Goal: Task Accomplishment & Management: Manage account settings

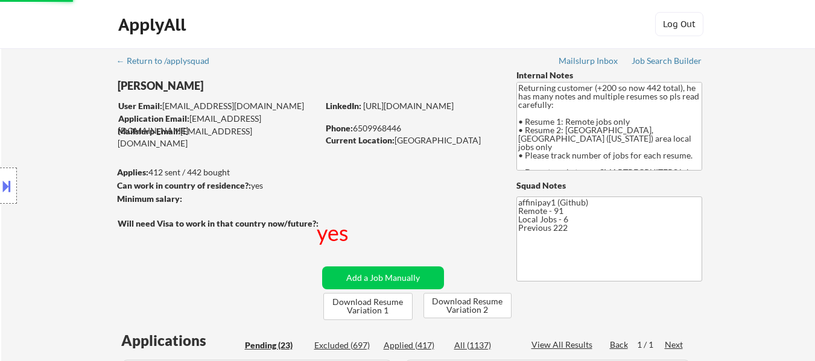
select select ""applied""
select select ""pending""
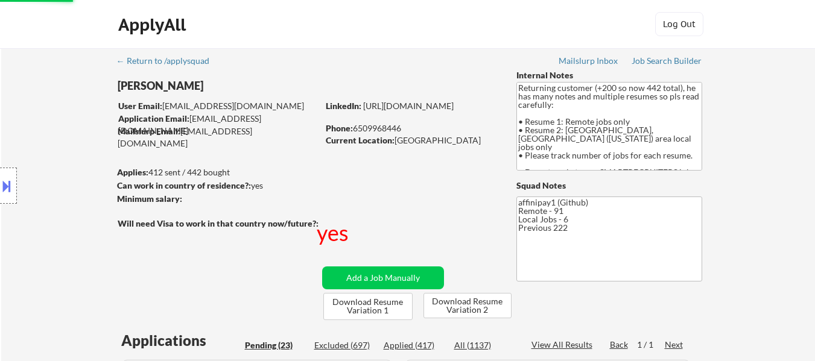
select select ""pending""
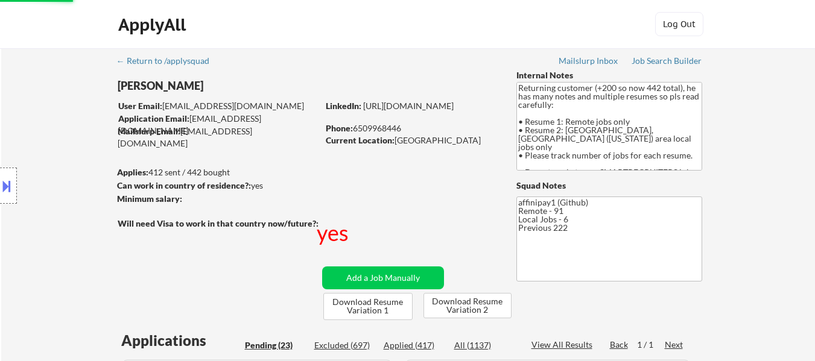
select select ""pending""
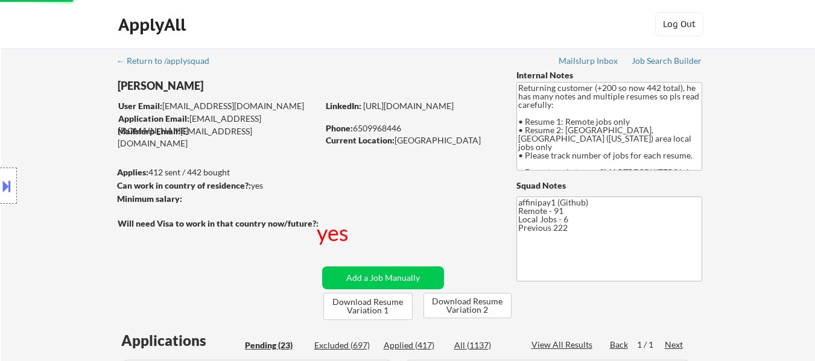
select select ""pending""
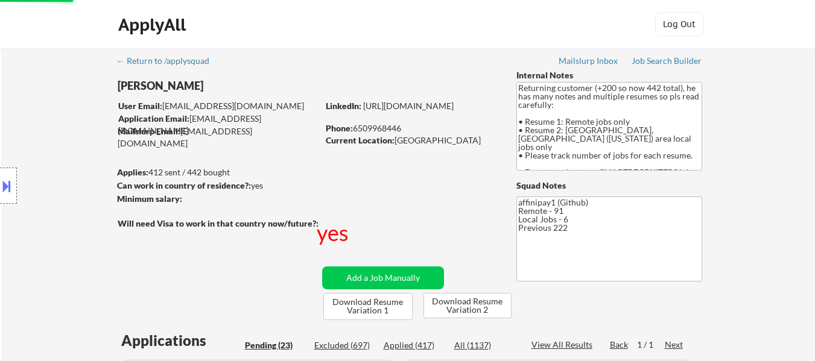
select select ""pending""
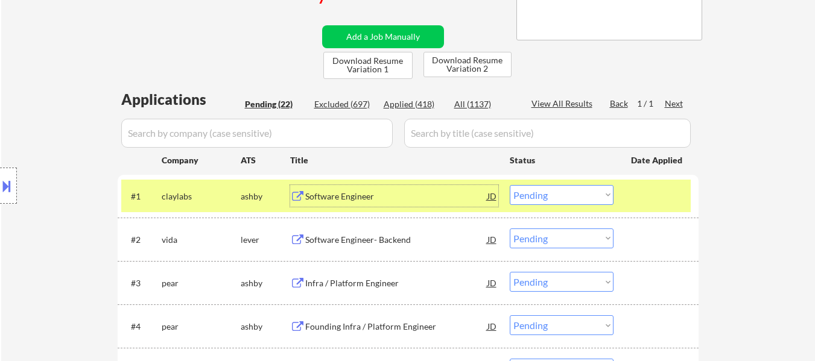
click at [370, 197] on div "Software Engineer" at bounding box center [396, 197] width 182 height 12
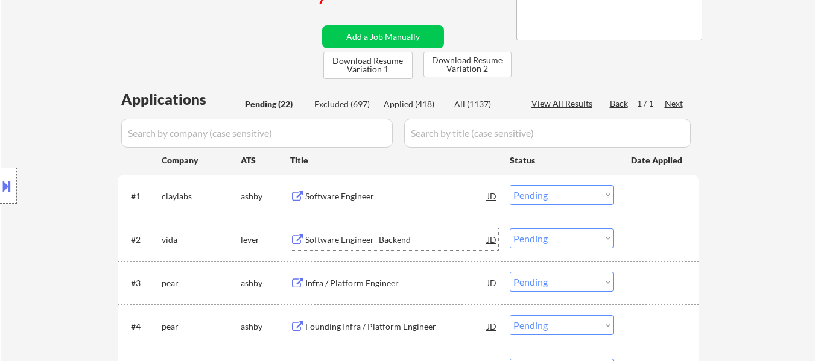
click at [365, 243] on div "Software Engineer- Backend" at bounding box center [396, 240] width 182 height 12
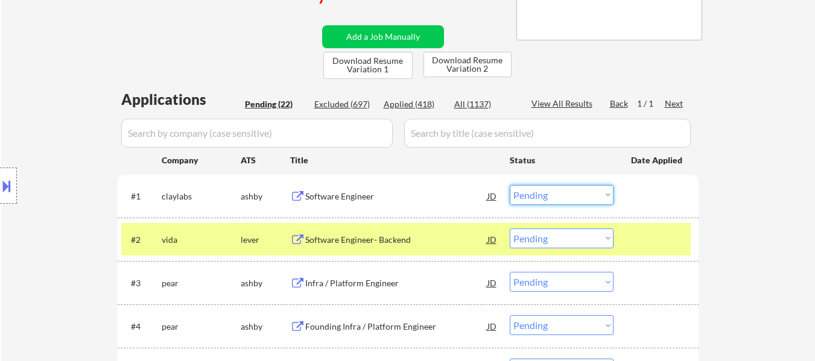
click at [573, 191] on select "Choose an option... Pending Applied Excluded (Questions) Excluded (Expired) Exc…" at bounding box center [562, 195] width 104 height 20
click at [510, 185] on select "Choose an option... Pending Applied Excluded (Questions) Excluded (Expired) Exc…" at bounding box center [562, 195] width 104 height 20
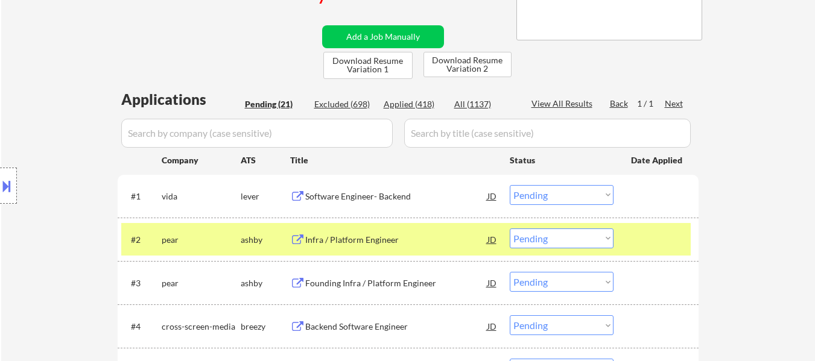
click at [565, 188] on select "Choose an option... Pending Applied Excluded (Questions) Excluded (Expired) Exc…" at bounding box center [562, 195] width 104 height 20
click at [510, 185] on select "Choose an option... Pending Applied Excluded (Questions) Excluded (Expired) Exc…" at bounding box center [562, 195] width 104 height 20
click at [359, 198] on div "Infra / Platform Engineer" at bounding box center [396, 197] width 182 height 12
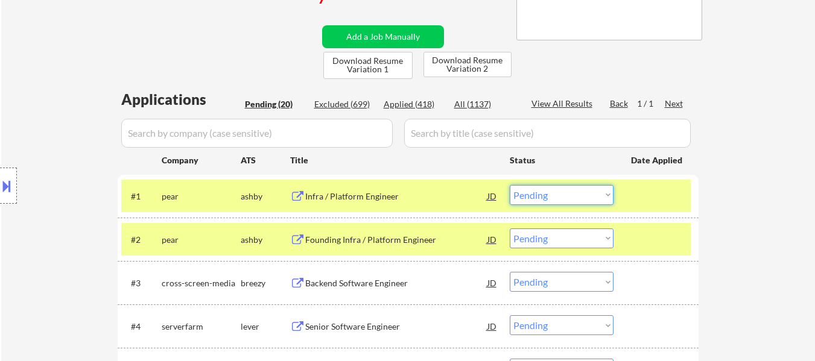
click at [544, 198] on select "Choose an option... Pending Applied Excluded (Questions) Excluded (Expired) Exc…" at bounding box center [562, 195] width 104 height 20
click at [510, 185] on select "Choose an option... Pending Applied Excluded (Questions) Excluded (Expired) Exc…" at bounding box center [562, 195] width 104 height 20
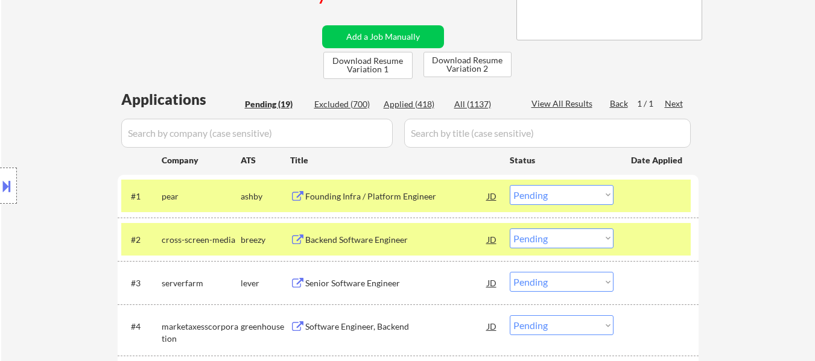
click at [367, 195] on div "Founding Infra / Platform Engineer" at bounding box center [396, 197] width 182 height 12
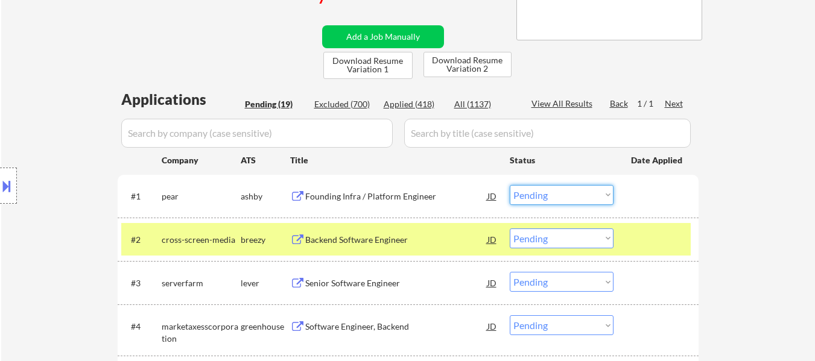
click at [561, 198] on select "Choose an option... Pending Applied Excluded (Questions) Excluded (Expired) Exc…" at bounding box center [562, 195] width 104 height 20
click at [510, 185] on select "Choose an option... Pending Applied Excluded (Questions) Excluded (Expired) Exc…" at bounding box center [562, 195] width 104 height 20
select select ""pending""
click at [353, 239] on div "Backend Software Engineer" at bounding box center [396, 240] width 182 height 12
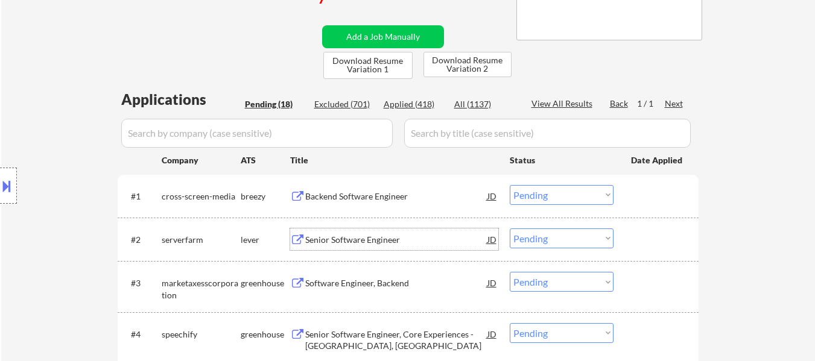
click at [551, 240] on select "Choose an option... Pending Applied Excluded (Questions) Excluded (Expired) Exc…" at bounding box center [562, 239] width 104 height 20
click at [510, 229] on select "Choose an option... Pending Applied Excluded (Questions) Excluded (Expired) Exc…" at bounding box center [562, 239] width 104 height 20
select select ""pending""
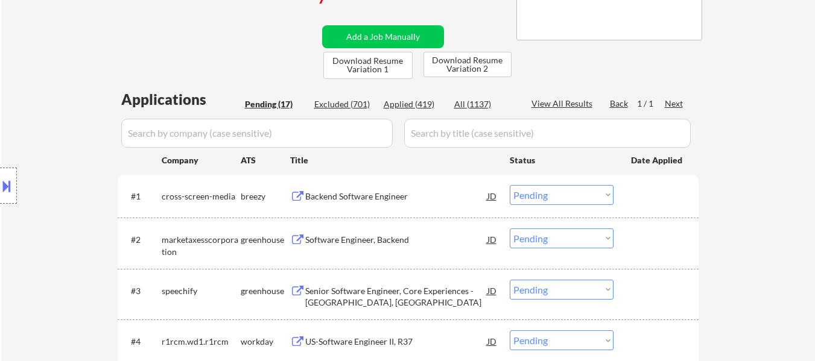
scroll to position [302, 0]
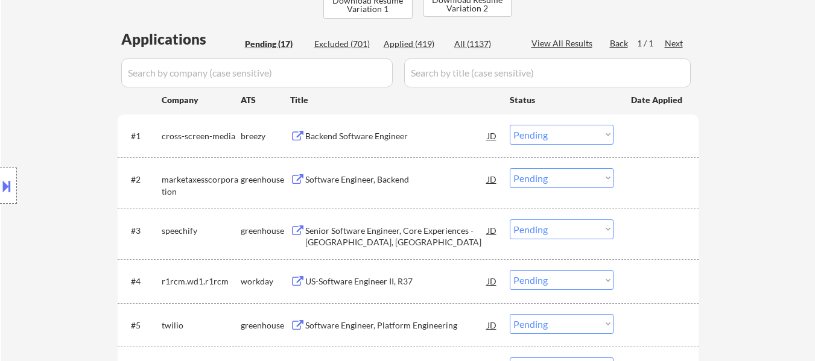
click at [355, 136] on div "Backend Software Engineer" at bounding box center [396, 136] width 182 height 12
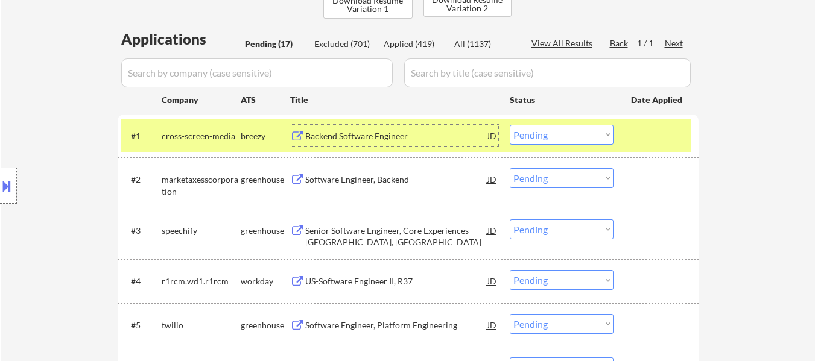
click at [601, 135] on select "Choose an option... Pending Applied Excluded (Questions) Excluded (Expired) Exc…" at bounding box center [562, 135] width 104 height 20
click at [510, 125] on select "Choose an option... Pending Applied Excluded (Questions) Excluded (Expired) Exc…" at bounding box center [562, 135] width 104 height 20
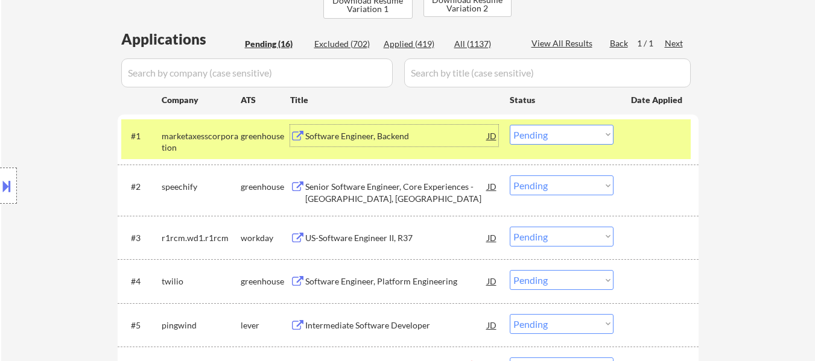
click at [400, 140] on div "Software Engineer, Backend" at bounding box center [396, 136] width 182 height 12
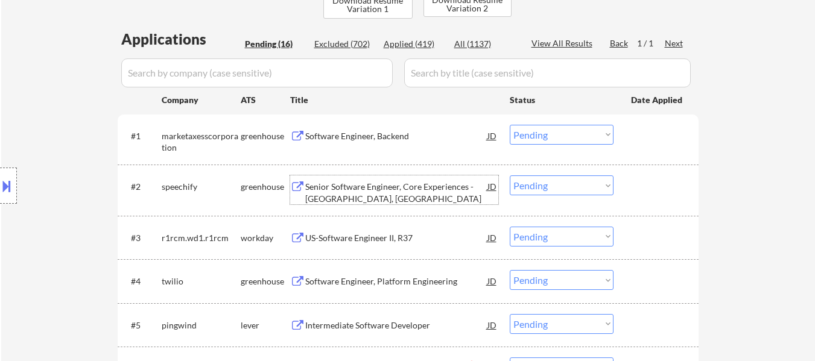
click at [425, 189] on div "Senior Software Engineer, Core Experiences - [GEOGRAPHIC_DATA], [GEOGRAPHIC_DAT…" at bounding box center [396, 193] width 182 height 24
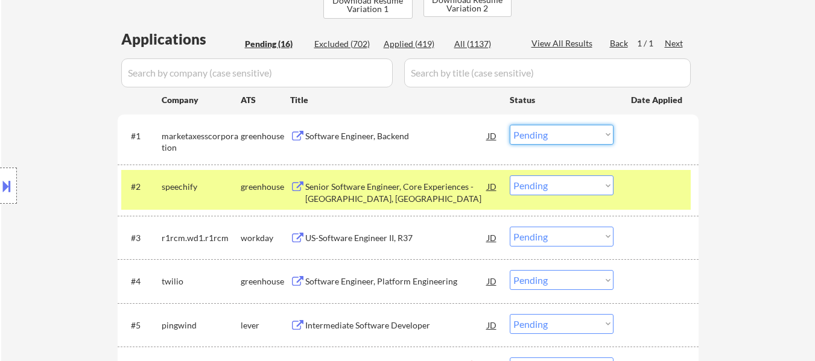
click at [574, 131] on select "Choose an option... Pending Applied Excluded (Questions) Excluded (Expired) Exc…" at bounding box center [562, 135] width 104 height 20
click at [510, 125] on select "Choose an option... Pending Applied Excluded (Questions) Excluded (Expired) Exc…" at bounding box center [562, 135] width 104 height 20
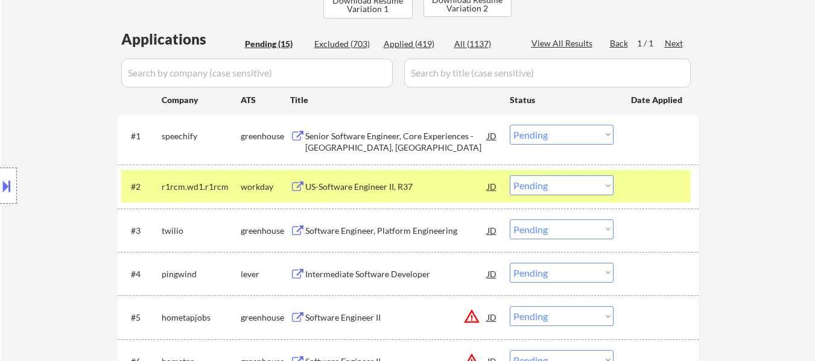
click at [582, 130] on select "Choose an option... Pending Applied Excluded (Questions) Excluded (Expired) Exc…" at bounding box center [562, 135] width 104 height 20
click at [510, 125] on select "Choose an option... Pending Applied Excluded (Questions) Excluded (Expired) Exc…" at bounding box center [562, 135] width 104 height 20
select select ""pending""
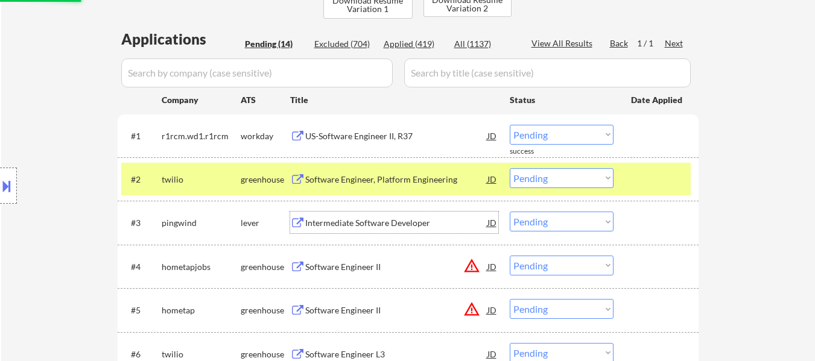
click at [353, 226] on div "Intermediate Software Developer" at bounding box center [396, 223] width 182 height 12
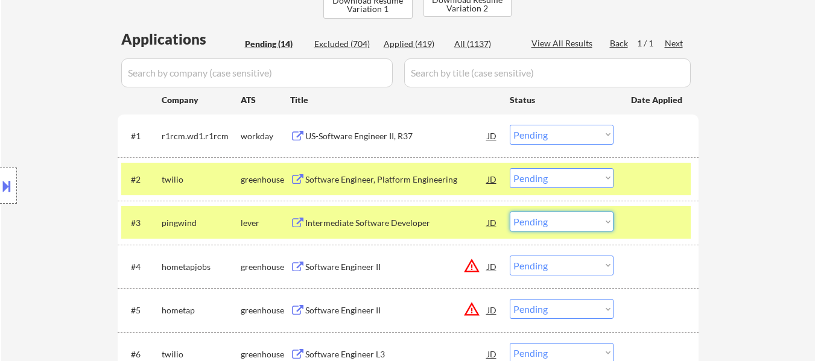
click at [547, 223] on select "Choose an option... Pending Applied Excluded (Questions) Excluded (Expired) Exc…" at bounding box center [562, 222] width 104 height 20
click at [510, 212] on select "Choose an option... Pending Applied Excluded (Questions) Excluded (Expired) Exc…" at bounding box center [562, 222] width 104 height 20
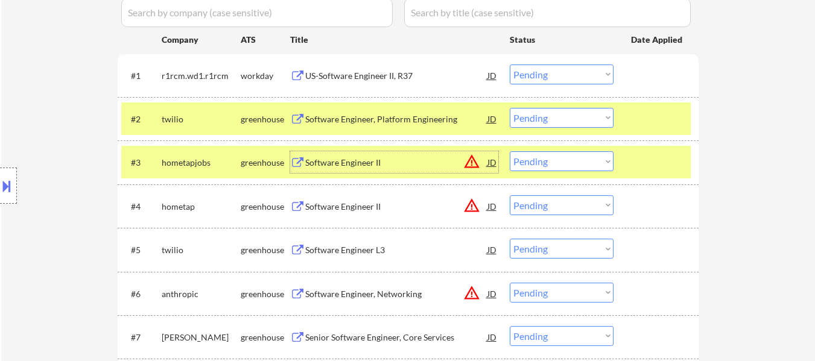
click at [346, 162] on div "Software Engineer II" at bounding box center [396, 163] width 182 height 12
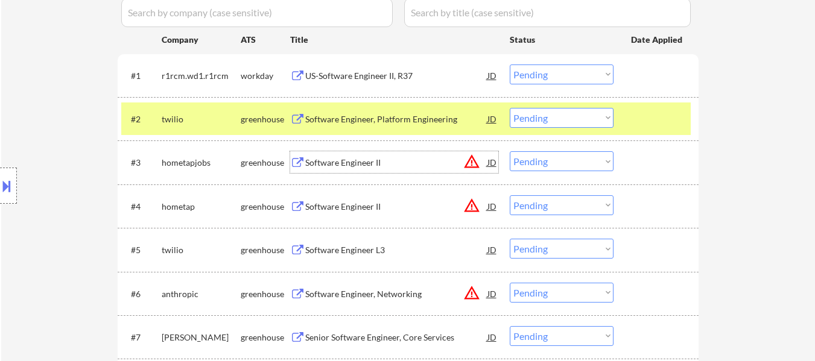
click at [534, 159] on select "Choose an option... Pending Applied Excluded (Questions) Excluded (Expired) Exc…" at bounding box center [562, 161] width 104 height 20
click at [510, 151] on select "Choose an option... Pending Applied Excluded (Questions) Excluded (Expired) Exc…" at bounding box center [562, 161] width 104 height 20
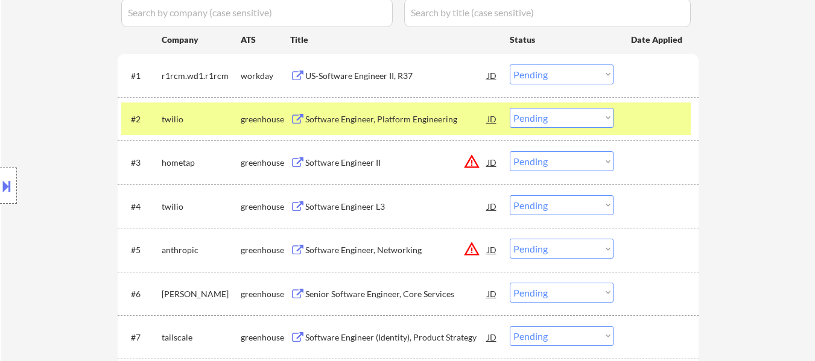
click at [560, 161] on select "Choose an option... Pending Applied Excluded (Questions) Excluded (Expired) Exc…" at bounding box center [562, 161] width 104 height 20
click at [510, 151] on select "Choose an option... Pending Applied Excluded (Questions) Excluded (Expired) Exc…" at bounding box center [562, 161] width 104 height 20
select select ""pending""
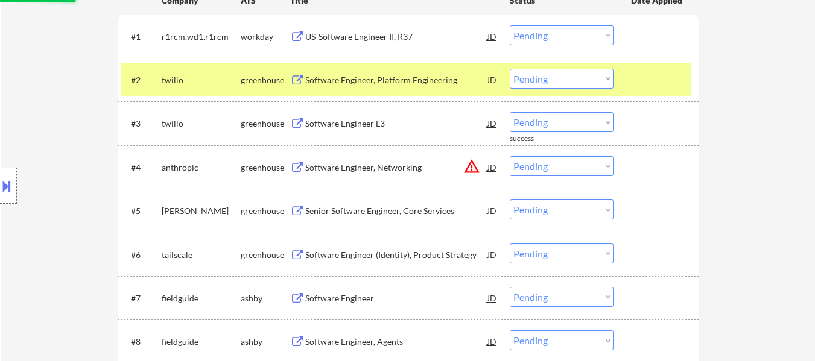
scroll to position [422, 0]
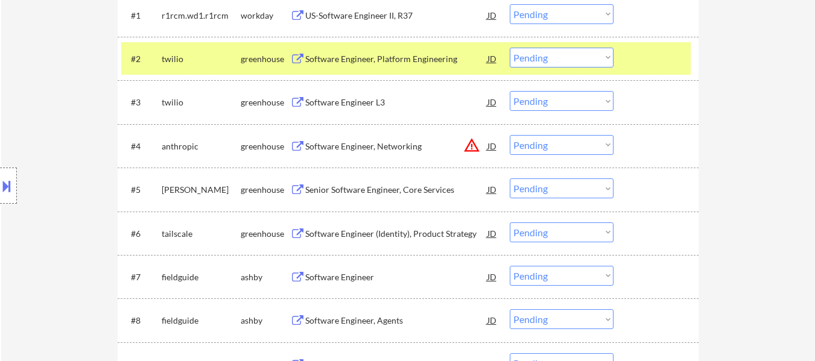
click at [542, 147] on select "Choose an option... Pending Applied Excluded (Questions) Excluded (Expired) Exc…" at bounding box center [562, 145] width 104 height 20
click at [510, 135] on select "Choose an option... Pending Applied Excluded (Questions) Excluded (Expired) Exc…" at bounding box center [562, 145] width 104 height 20
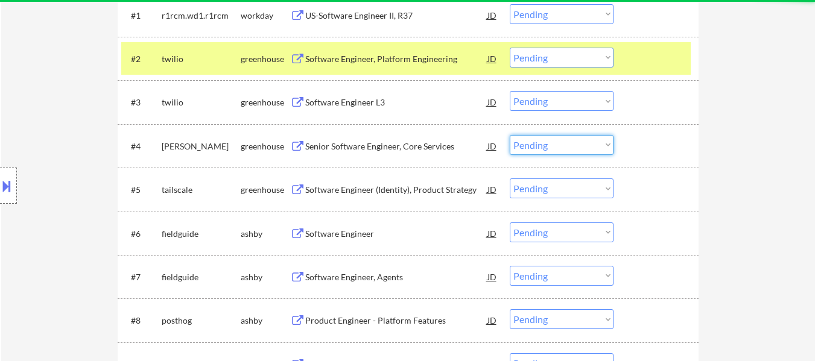
click at [560, 147] on select "Choose an option... Pending Applied Excluded (Questions) Excluded (Expired) Exc…" at bounding box center [562, 145] width 104 height 20
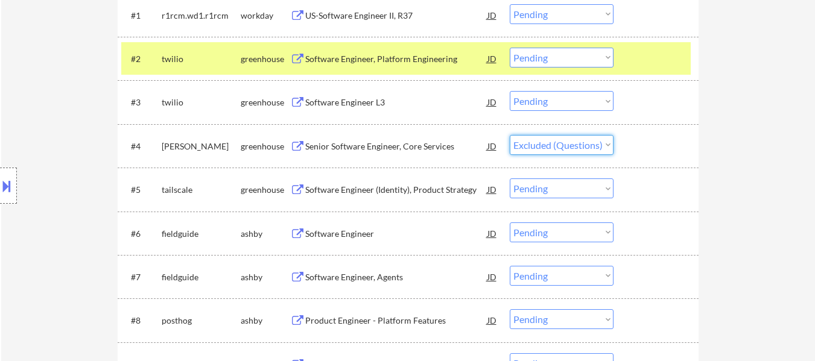
click at [510, 135] on select "Choose an option... Pending Applied Excluded (Questions) Excluded (Expired) Exc…" at bounding box center [562, 145] width 104 height 20
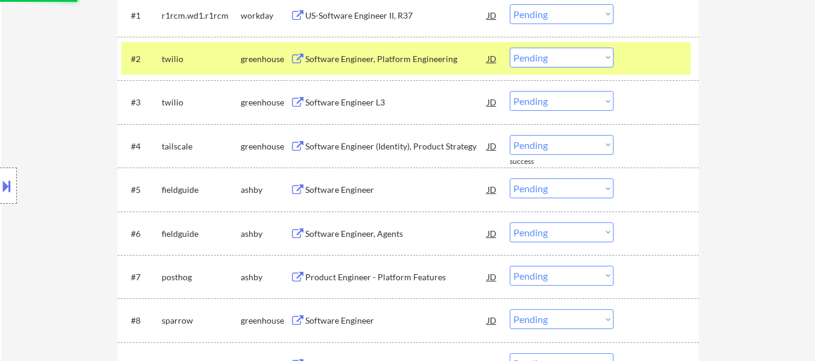
click at [426, 145] on div "Software Engineer (Identity), Product Strategy" at bounding box center [396, 147] width 182 height 12
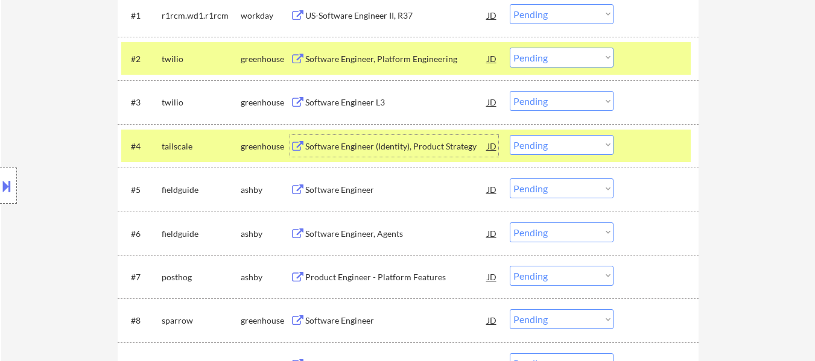
click at [570, 145] on select "Choose an option... Pending Applied Excluded (Questions) Excluded (Expired) Exc…" at bounding box center [562, 145] width 104 height 20
click at [510, 135] on select "Choose an option... Pending Applied Excluded (Questions) Excluded (Expired) Exc…" at bounding box center [562, 145] width 104 height 20
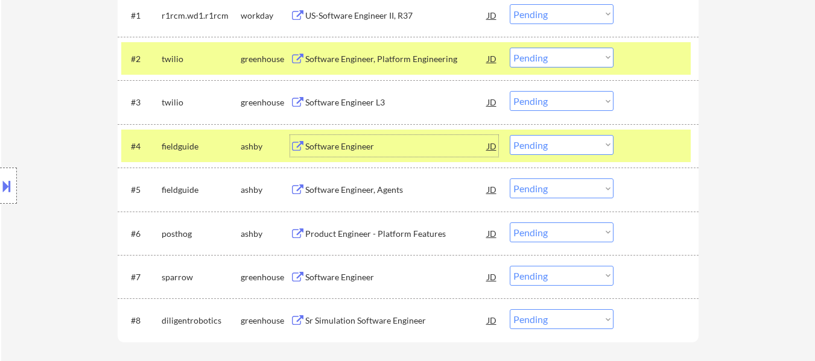
click at [324, 149] on div "Software Engineer" at bounding box center [396, 147] width 182 height 12
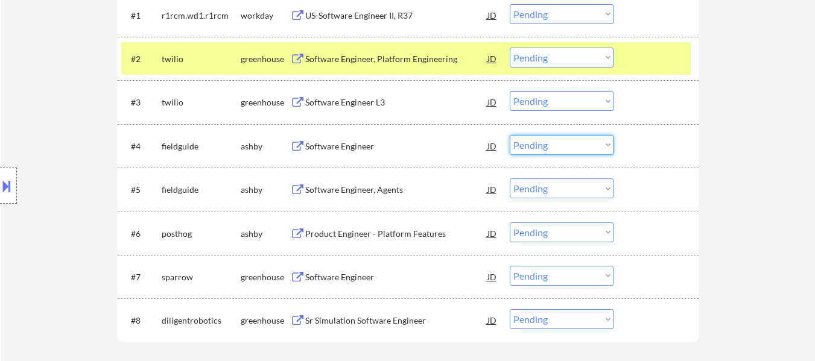
click at [577, 146] on select "Choose an option... Pending Applied Excluded (Questions) Excluded (Expired) Exc…" at bounding box center [562, 145] width 104 height 20
click at [510, 135] on select "Choose an option... Pending Applied Excluded (Questions) Excluded (Expired) Exc…" at bounding box center [562, 145] width 104 height 20
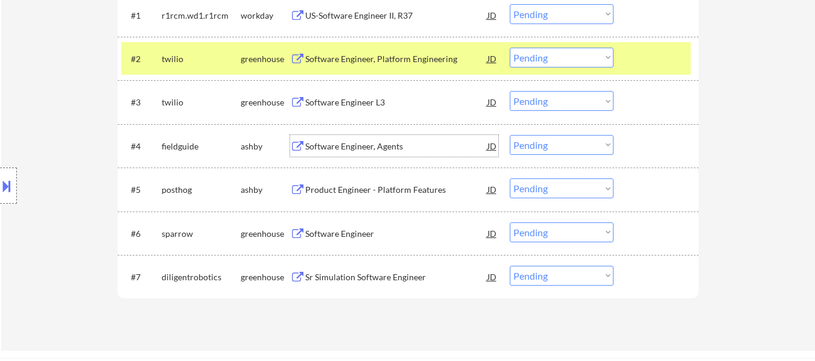
click at [346, 145] on div "Software Engineer, Agents" at bounding box center [396, 147] width 182 height 12
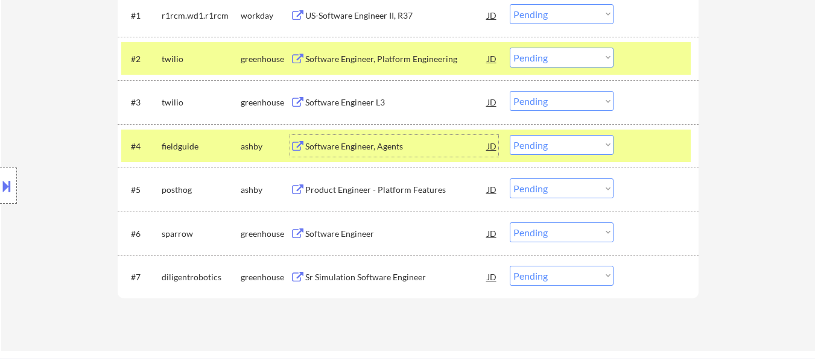
click at [589, 144] on select "Choose an option... Pending Applied Excluded (Questions) Excluded (Expired) Exc…" at bounding box center [562, 145] width 104 height 20
click at [510, 135] on select "Choose an option... Pending Applied Excluded (Questions) Excluded (Expired) Exc…" at bounding box center [562, 145] width 104 height 20
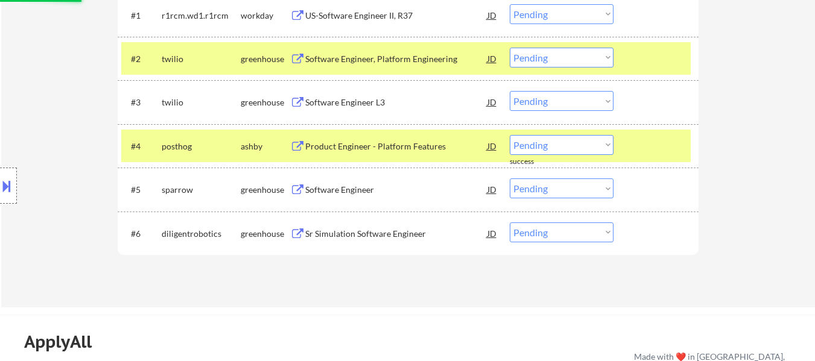
click at [365, 138] on div "Product Engineer - Platform Features" at bounding box center [396, 146] width 182 height 22
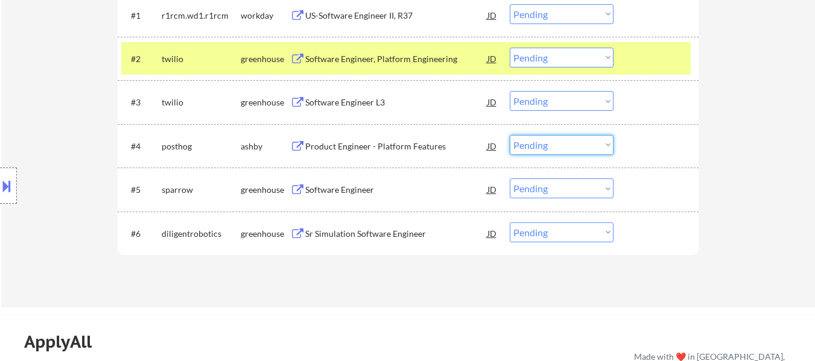
click at [572, 147] on select "Choose an option... Pending Applied Excluded (Questions) Excluded (Expired) Exc…" at bounding box center [562, 145] width 104 height 20
click at [510, 135] on select "Choose an option... Pending Applied Excluded (Questions) Excluded (Expired) Exc…" at bounding box center [562, 145] width 104 height 20
click at [355, 189] on div "Software Engineer" at bounding box center [396, 190] width 182 height 12
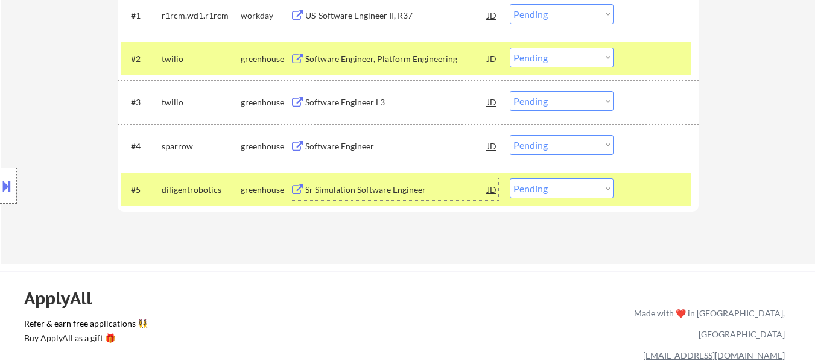
click at [547, 141] on select "Choose an option... Pending Applied Excluded (Questions) Excluded (Expired) Exc…" at bounding box center [562, 145] width 104 height 20
click at [510, 135] on select "Choose an option... Pending Applied Excluded (Questions) Excluded (Expired) Exc…" at bounding box center [562, 145] width 104 height 20
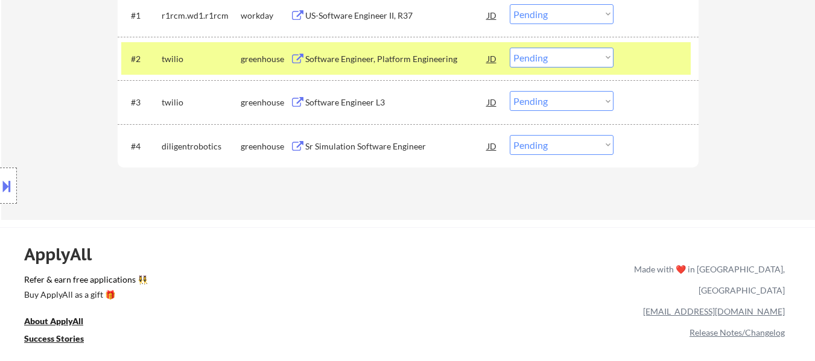
click at [344, 153] on div "Sr Simulation Software Engineer" at bounding box center [396, 146] width 182 height 22
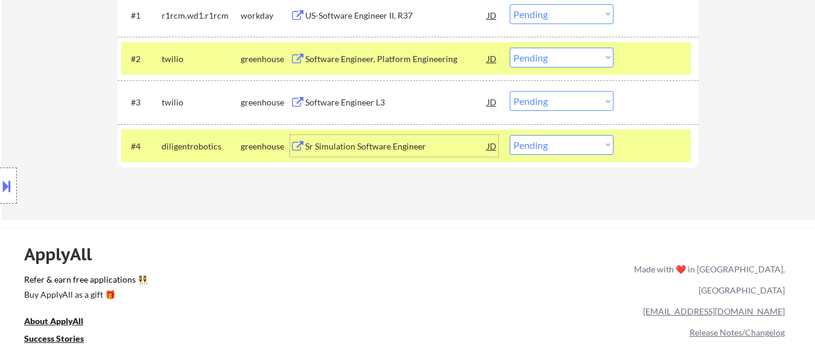
click at [561, 150] on select "Choose an option... Pending Applied Excluded (Questions) Excluded (Expired) Exc…" at bounding box center [562, 145] width 104 height 20
select select ""excluded__bad_match_""
click at [510, 135] on select "Choose an option... Pending Applied Excluded (Questions) Excluded (Expired) Exc…" at bounding box center [562, 145] width 104 height 20
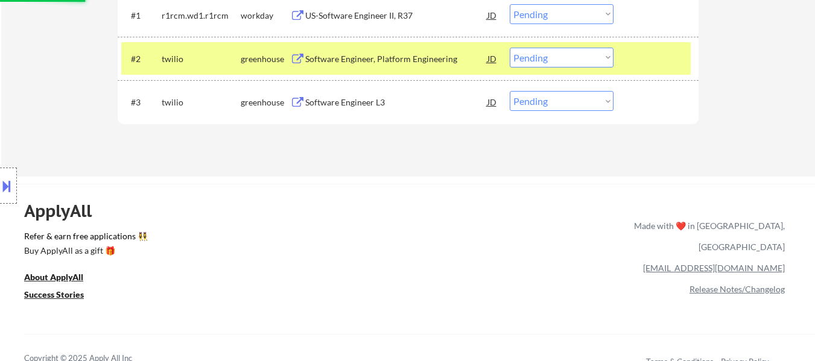
click at [357, 103] on div "Software Engineer L3" at bounding box center [396, 102] width 182 height 12
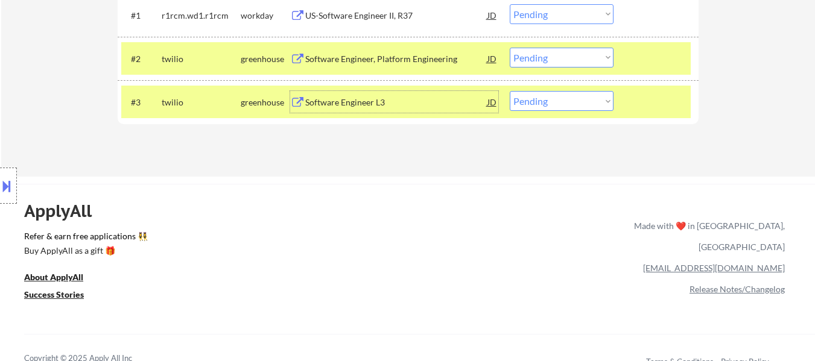
click at [422, 55] on div "Software Engineer, Platform Engineering" at bounding box center [396, 59] width 182 height 12
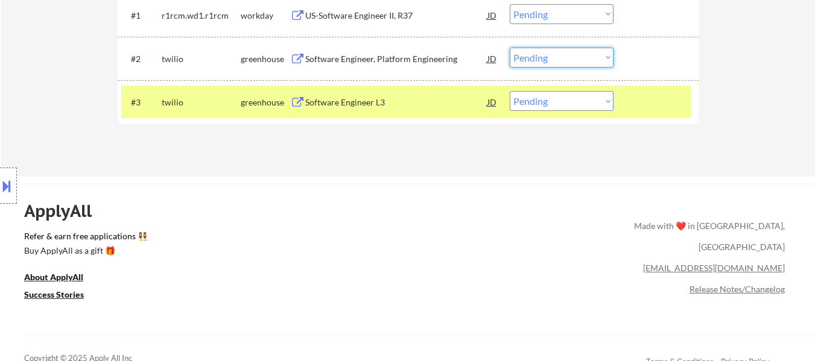
click at [575, 54] on select "Choose an option... Pending Applied Excluded (Questions) Excluded (Expired) Exc…" at bounding box center [562, 58] width 104 height 20
click at [510, 48] on select "Choose an option... Pending Applied Excluded (Questions) Excluded (Expired) Exc…" at bounding box center [562, 58] width 104 height 20
select select ""pending""
